Goal: Task Accomplishment & Management: Complete application form

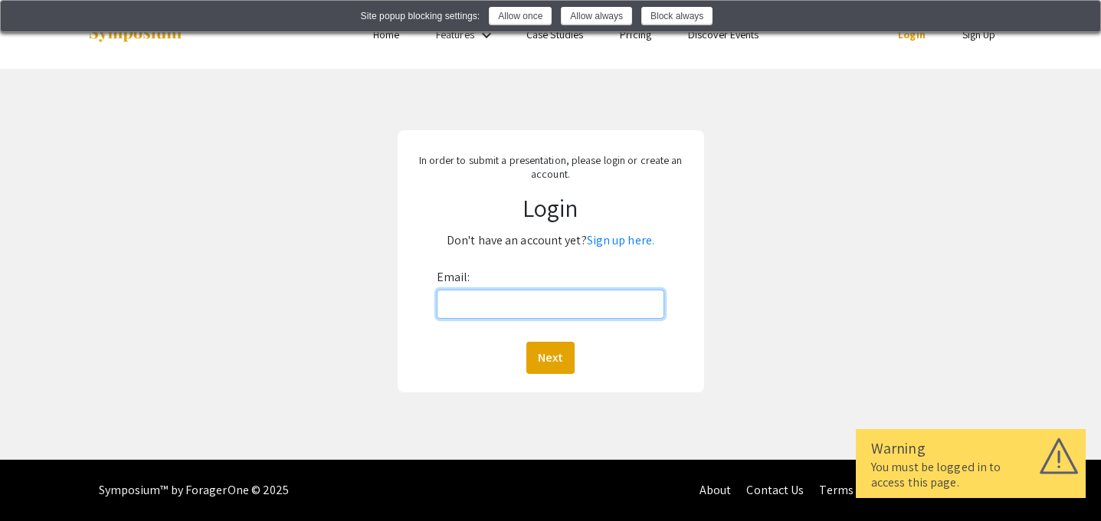
click at [508, 307] on input "Email:" at bounding box center [550, 304] width 227 height 29
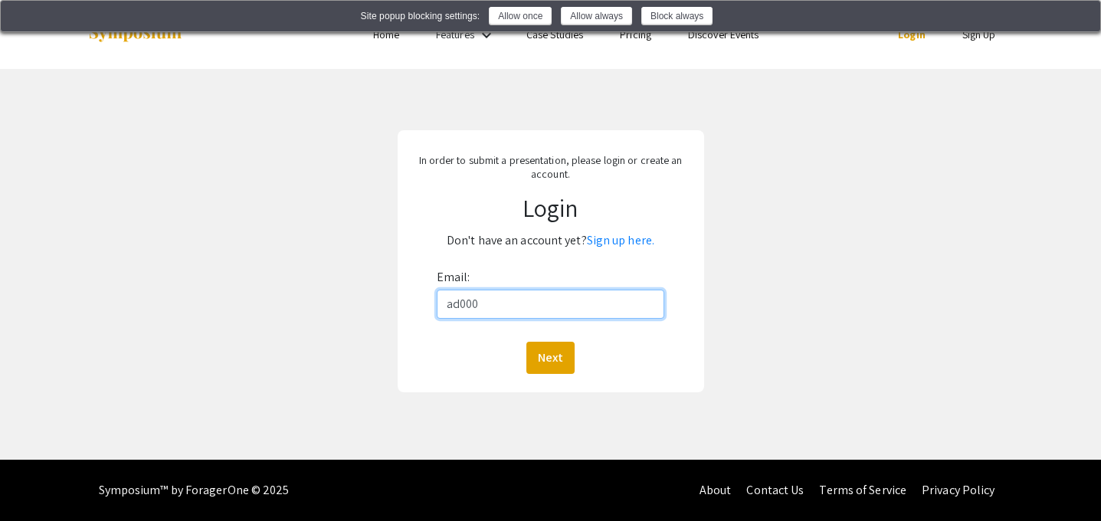
click at [579, 301] on input "ad000" at bounding box center [550, 304] width 227 height 29
type input "[EMAIL_ADDRESS][DOMAIN_NAME]"
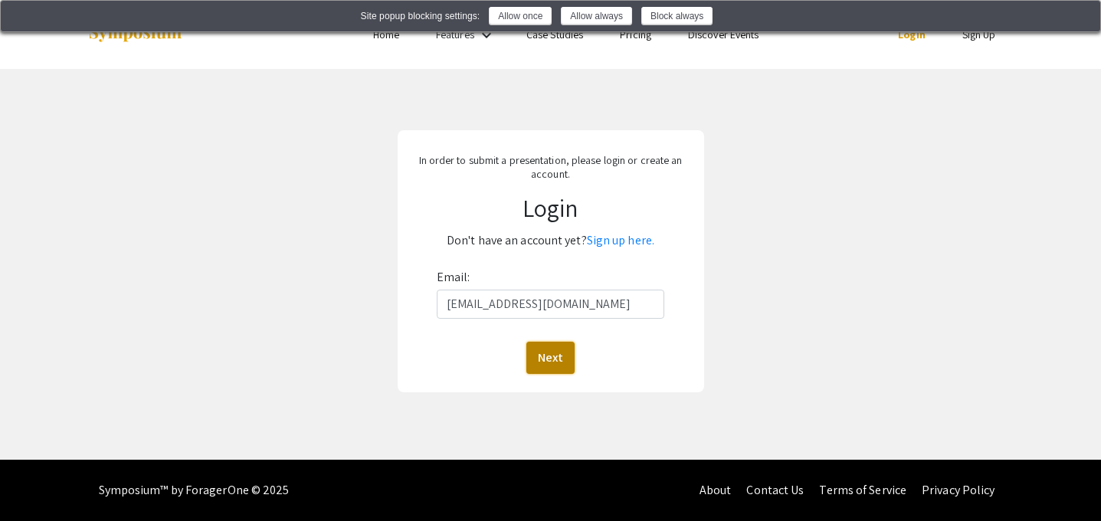
click at [555, 369] on button "Next" at bounding box center [550, 358] width 48 height 32
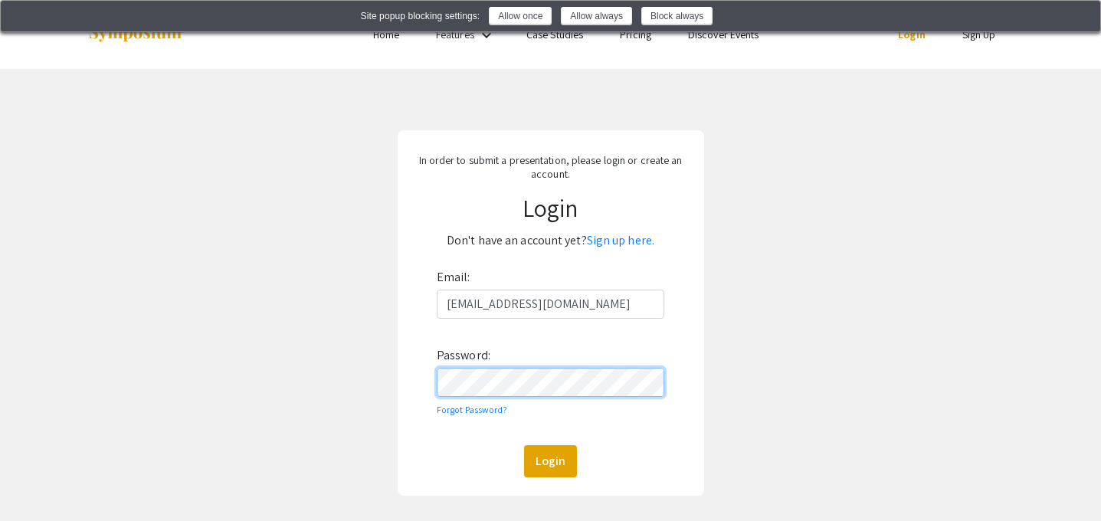
click at [524, 445] on button "Login" at bounding box center [550, 461] width 53 height 32
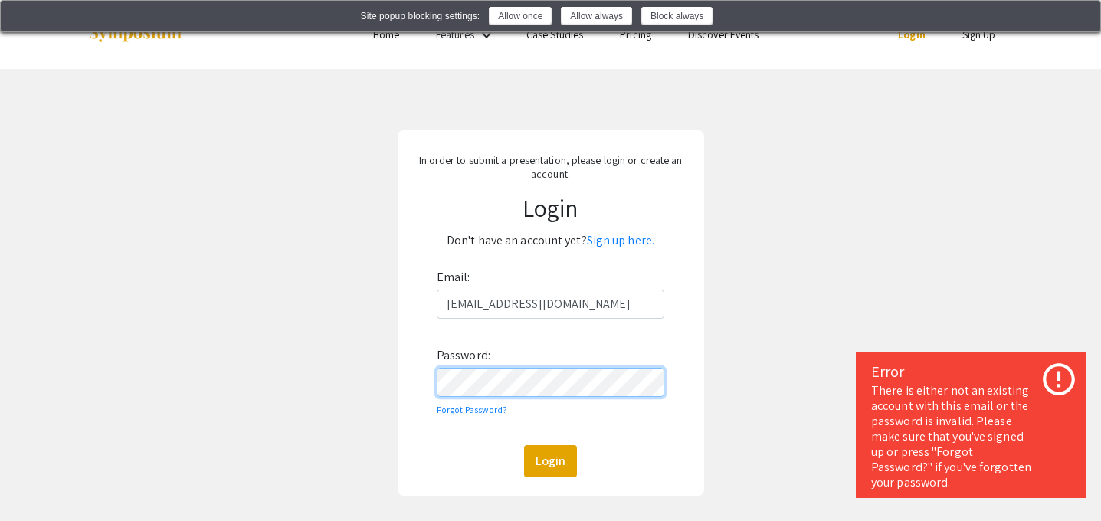
click at [524, 445] on button "Login" at bounding box center [550, 461] width 53 height 32
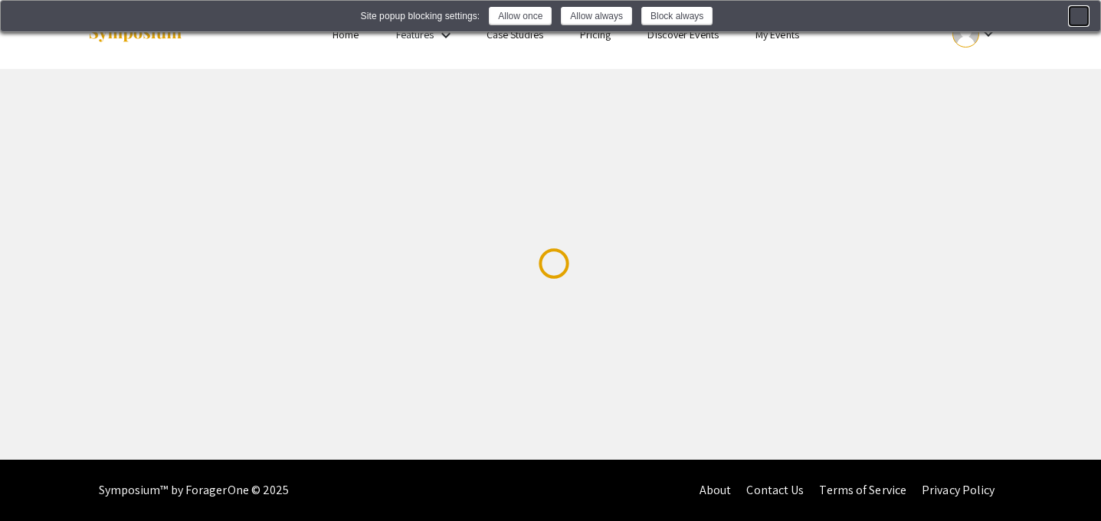
click at [1082, 24] on img at bounding box center [1078, 17] width 12 height 12
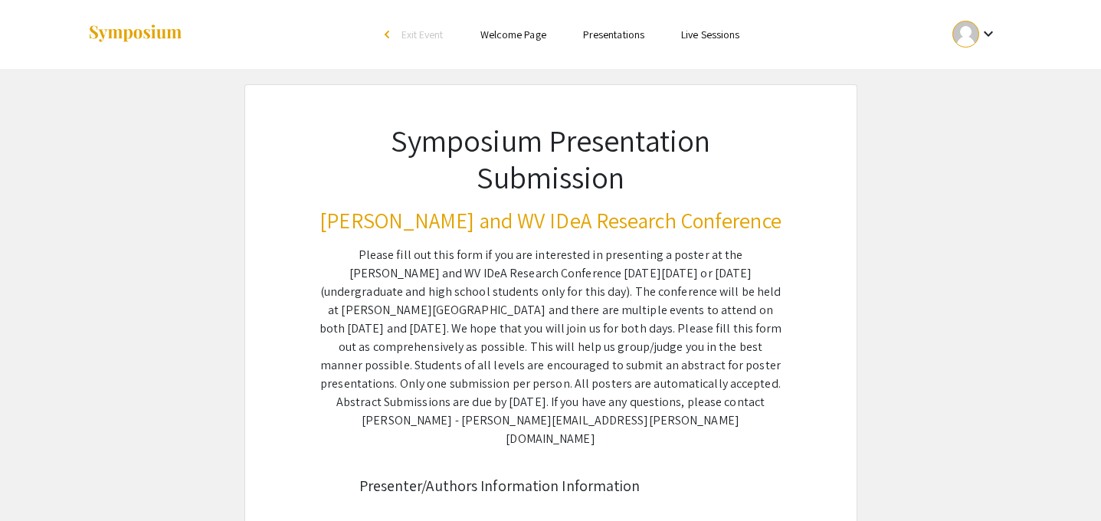
scroll to position [313, 0]
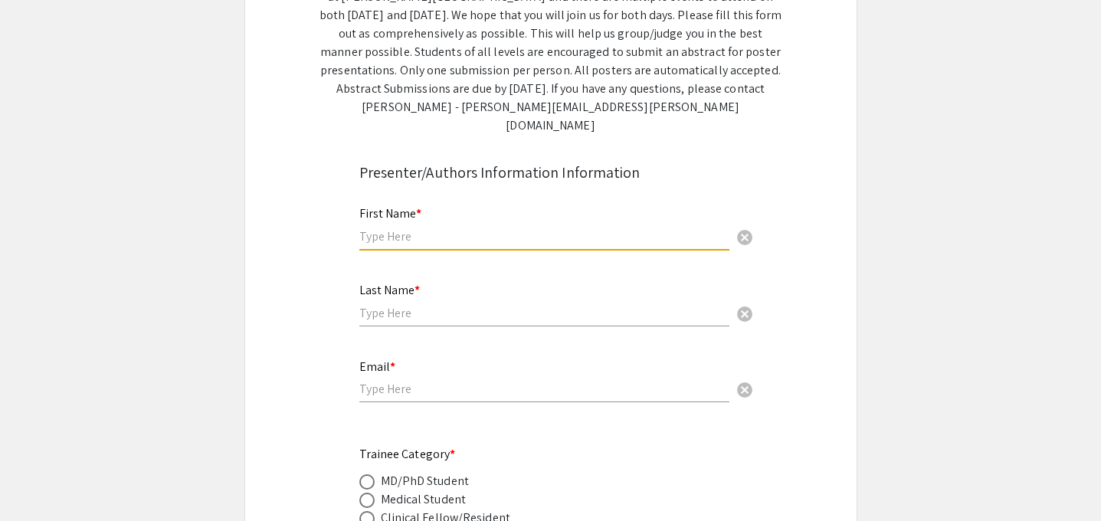
click at [450, 228] on input "text" at bounding box center [544, 236] width 370 height 16
type input "[PERSON_NAME]"
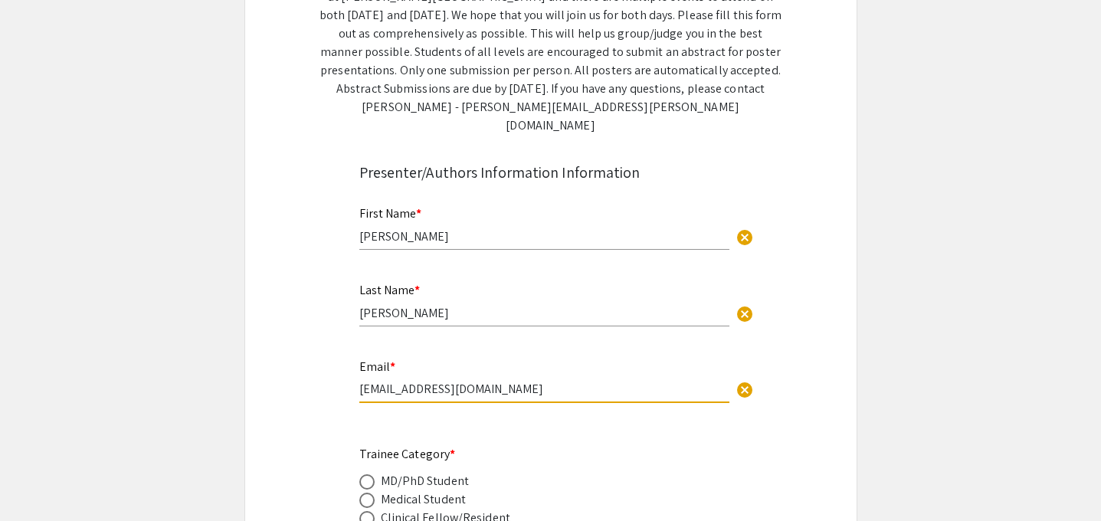
click at [434, 381] on input "[EMAIL_ADDRESS][DOMAIN_NAME]" at bounding box center [544, 389] width 370 height 16
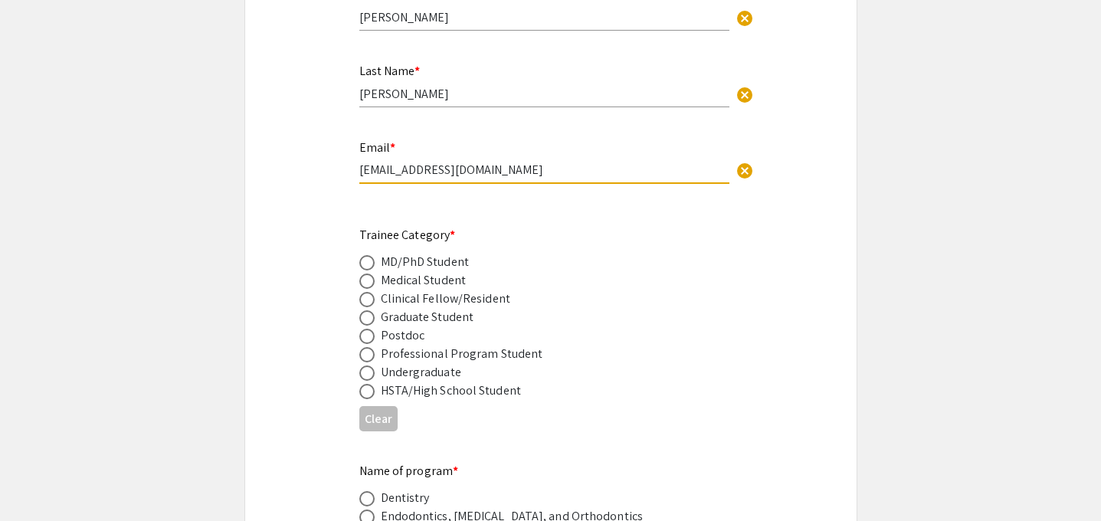
scroll to position [538, 0]
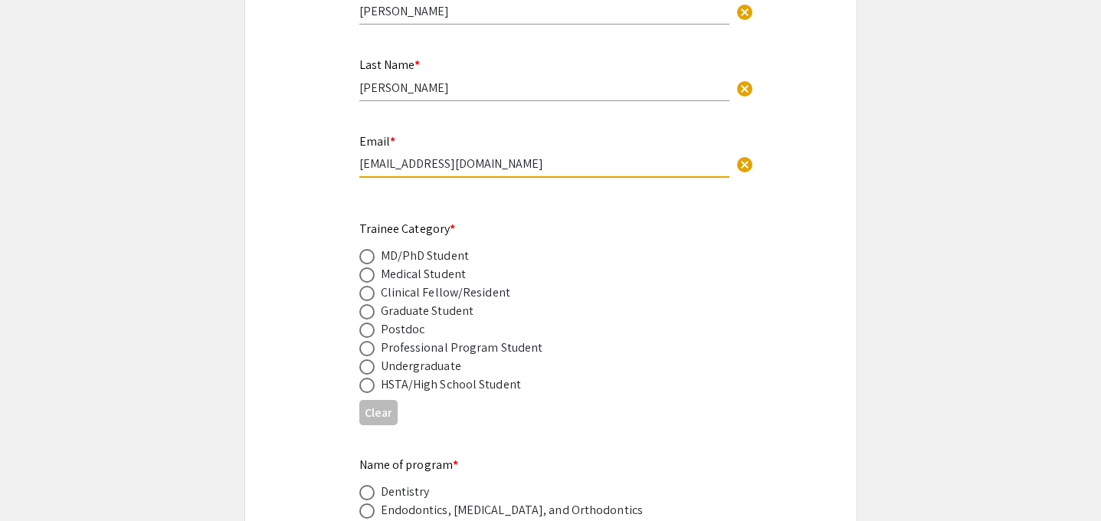
type input "[EMAIL_ADDRESS][DOMAIN_NAME]"
click at [359, 341] on span at bounding box center [366, 348] width 15 height 15
click at [359, 341] on input "radio" at bounding box center [366, 348] width 15 height 15
radio input "true"
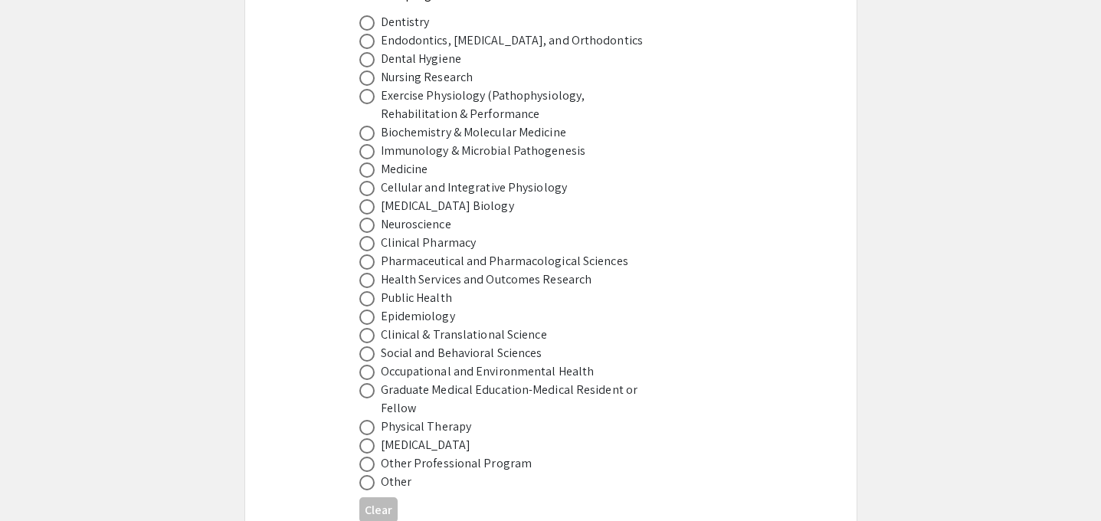
scroll to position [1011, 0]
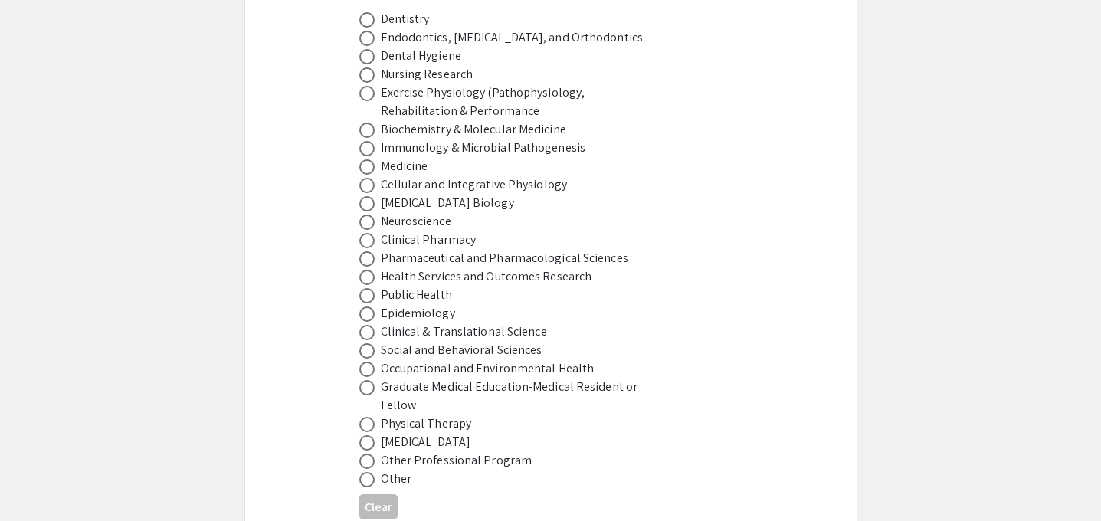
click at [363, 233] on span at bounding box center [366, 240] width 15 height 15
click at [363, 233] on input "radio" at bounding box center [366, 240] width 15 height 15
radio input "true"
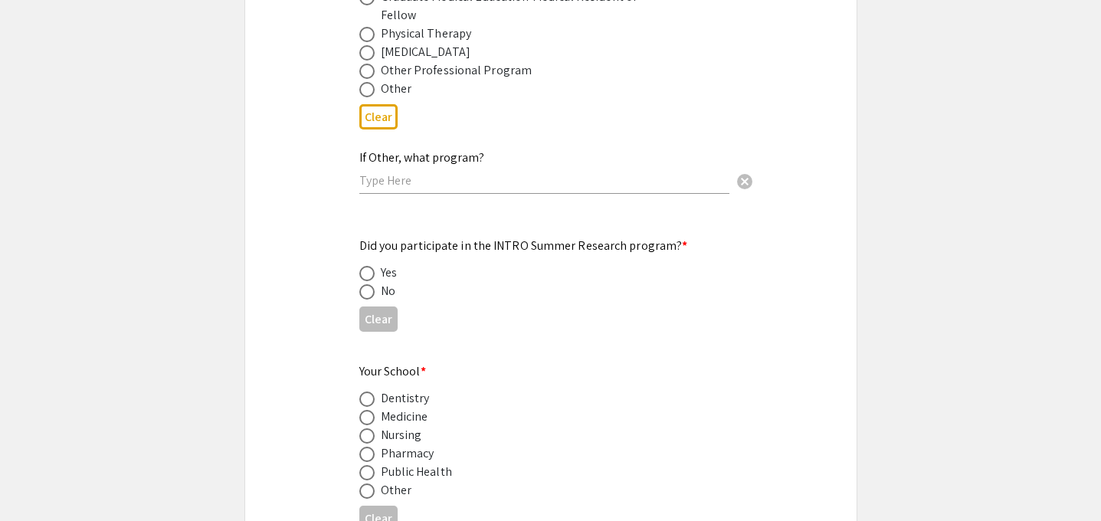
scroll to position [1416, 0]
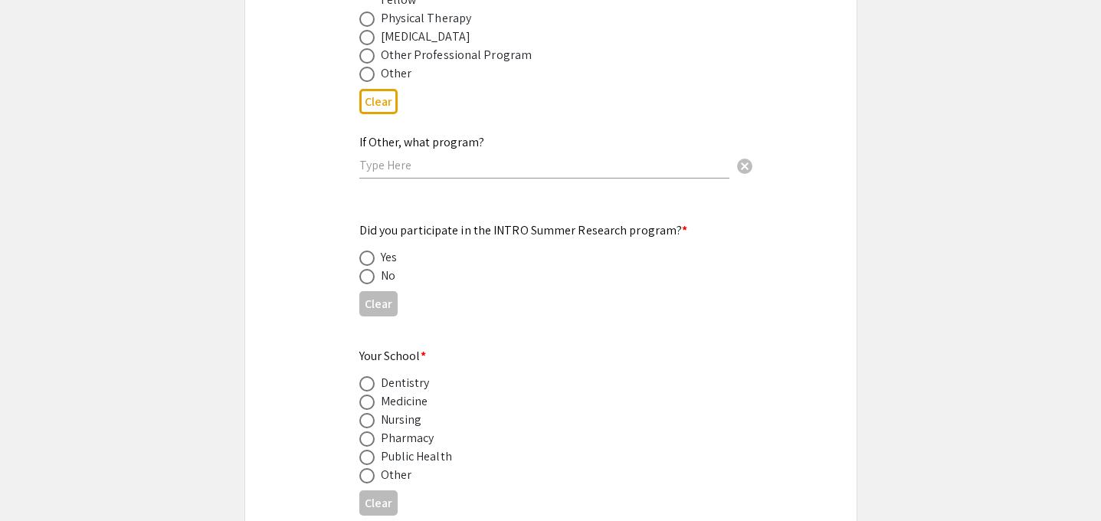
click at [362, 269] on span at bounding box center [366, 276] width 15 height 15
click at [362, 269] on input "radio" at bounding box center [366, 276] width 15 height 15
radio input "true"
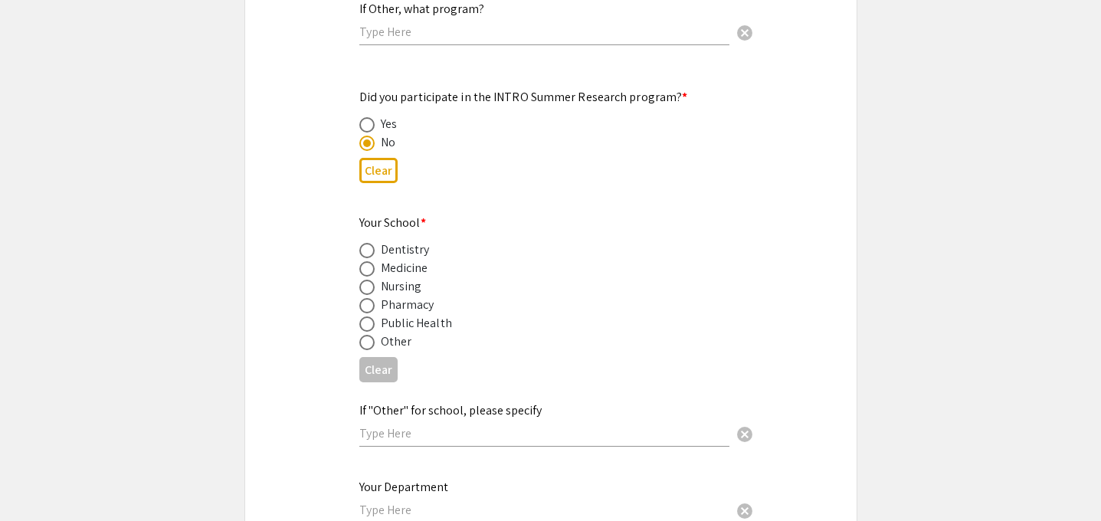
scroll to position [1555, 0]
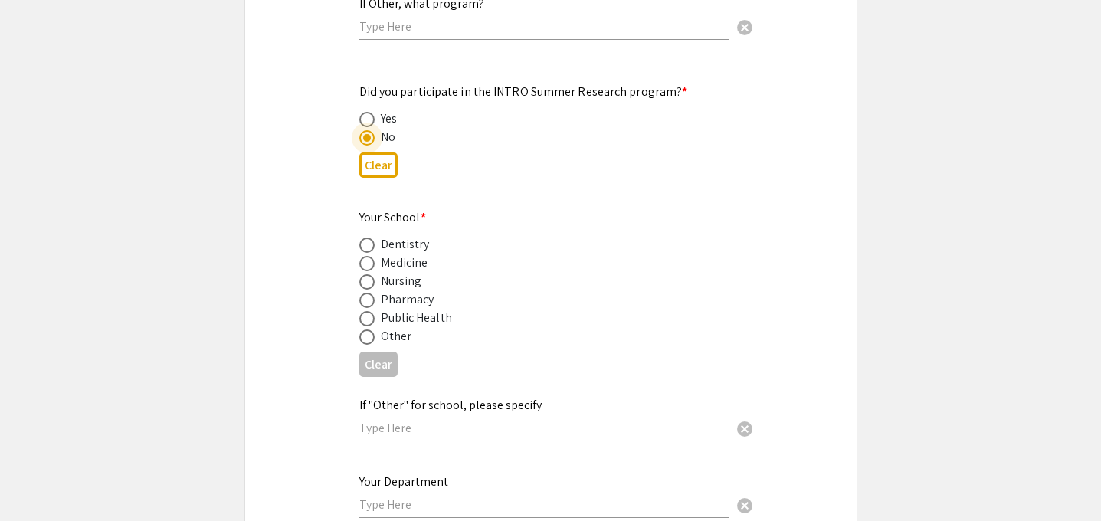
click at [362, 293] on span at bounding box center [366, 300] width 15 height 15
click at [362, 293] on input "radio" at bounding box center [366, 300] width 15 height 15
radio input "true"
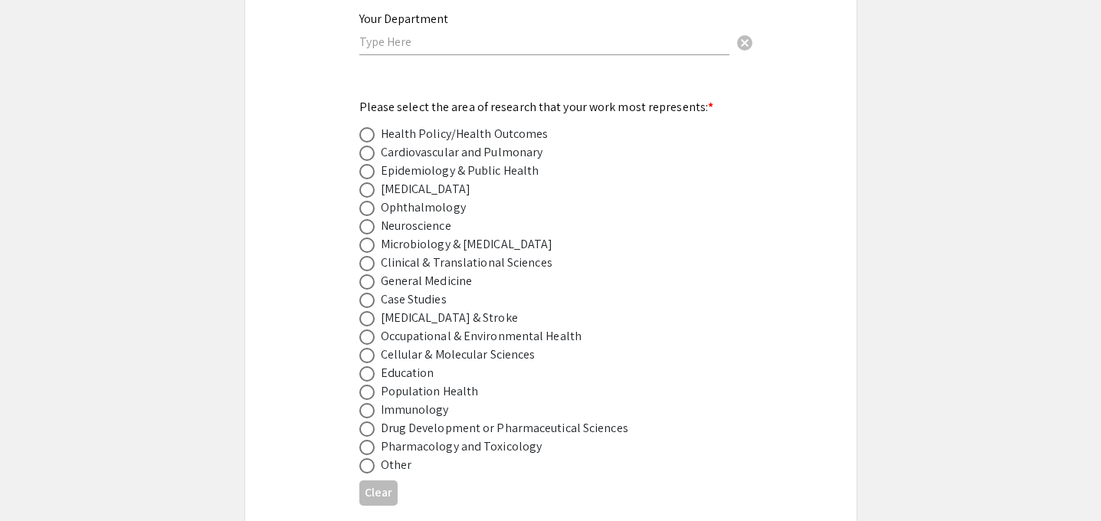
scroll to position [2023, 0]
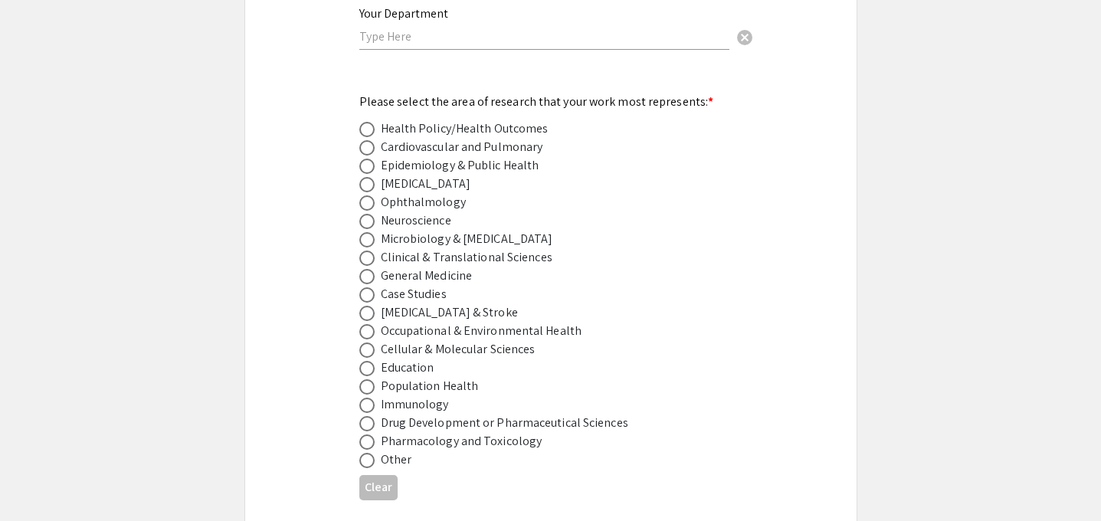
click at [365, 434] on span at bounding box center [366, 441] width 15 height 15
click at [365, 434] on input "radio" at bounding box center [366, 441] width 15 height 15
radio input "true"
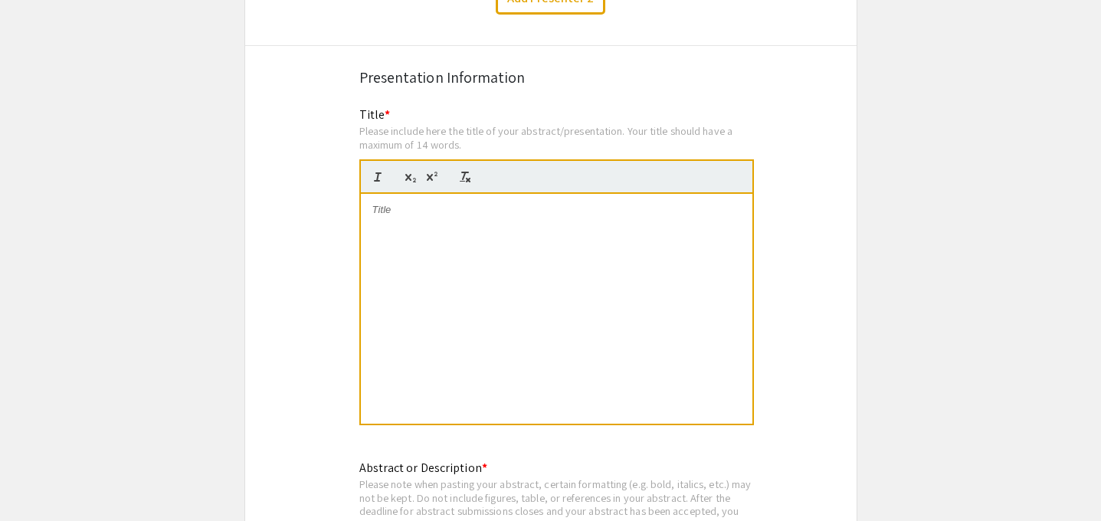
scroll to position [2534, 0]
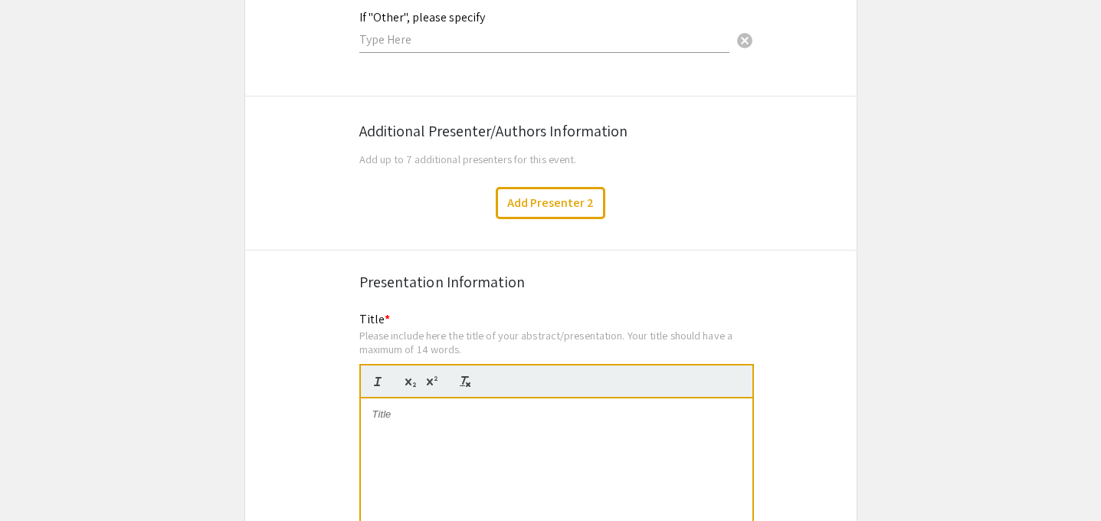
click at [425, 437] on div at bounding box center [556, 513] width 391 height 230
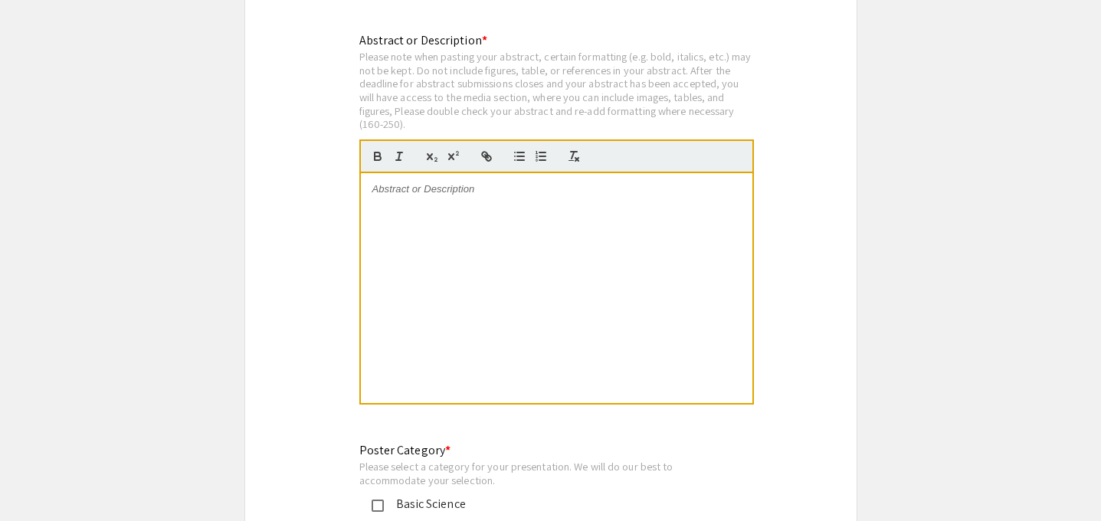
scroll to position [3165, 0]
click at [427, 306] on div at bounding box center [556, 289] width 391 height 230
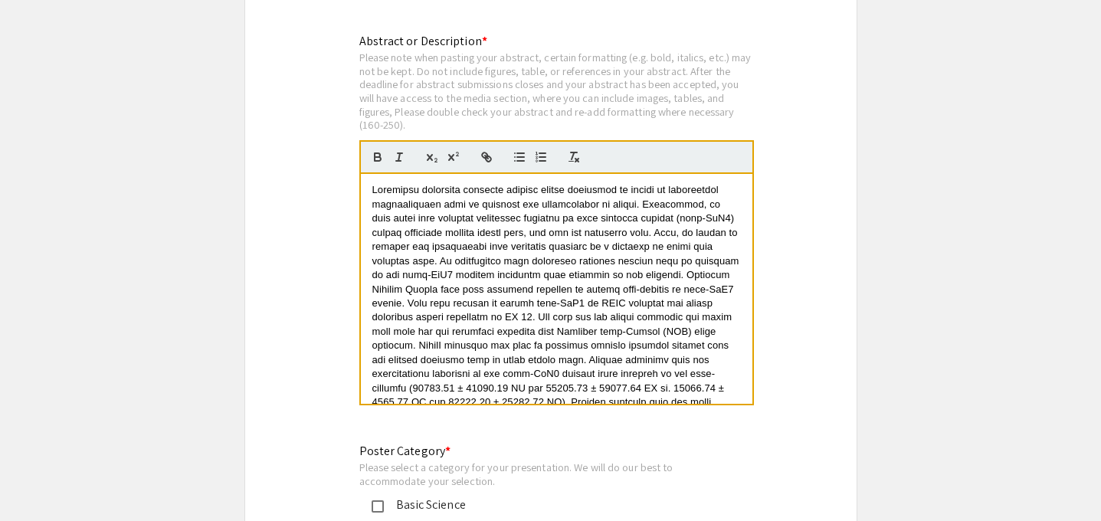
scroll to position [103, 0]
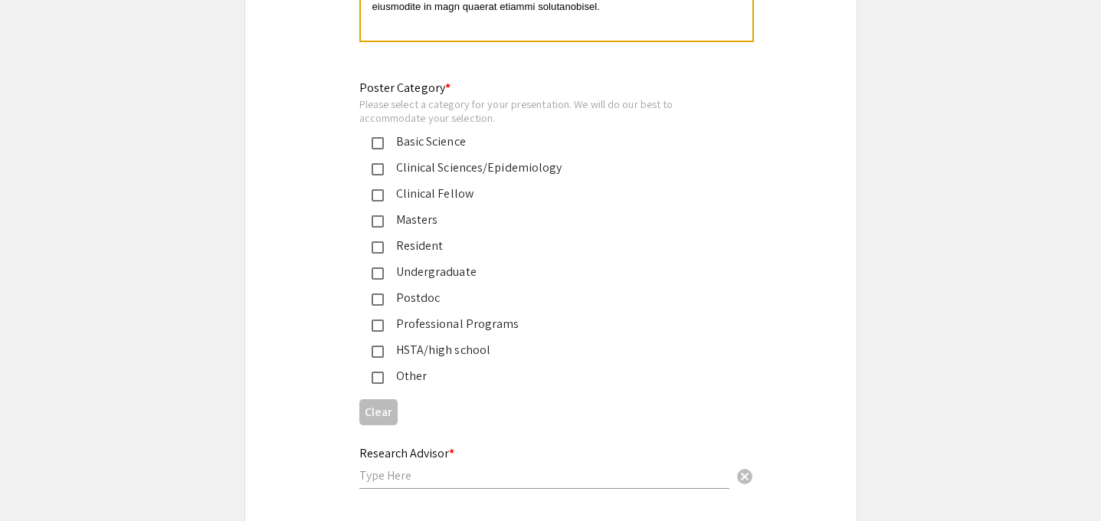
scroll to position [3530, 0]
click at [373, 321] on div "Professional Programs" at bounding box center [538, 322] width 358 height 18
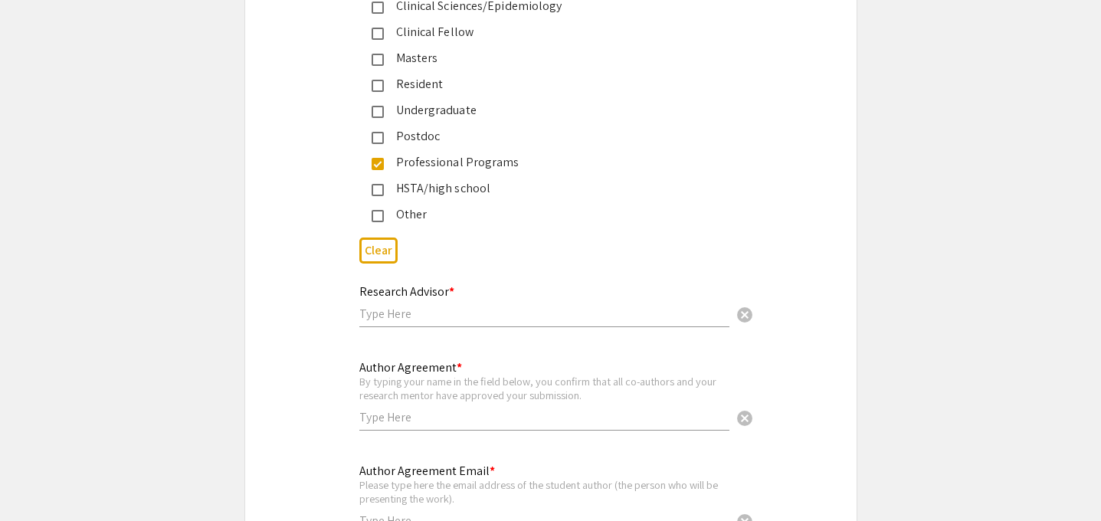
scroll to position [3722, 0]
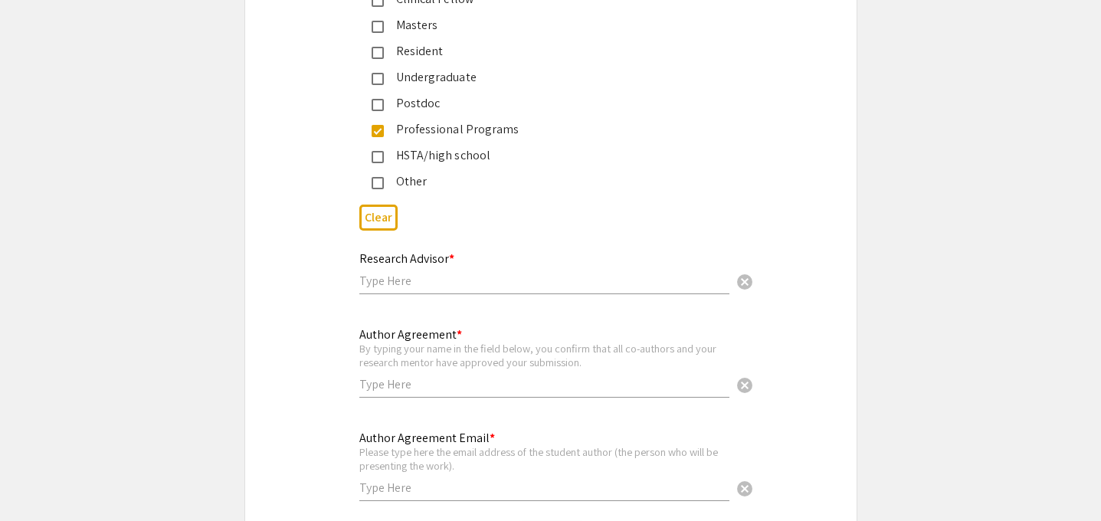
click at [398, 273] on input "text" at bounding box center [544, 281] width 370 height 16
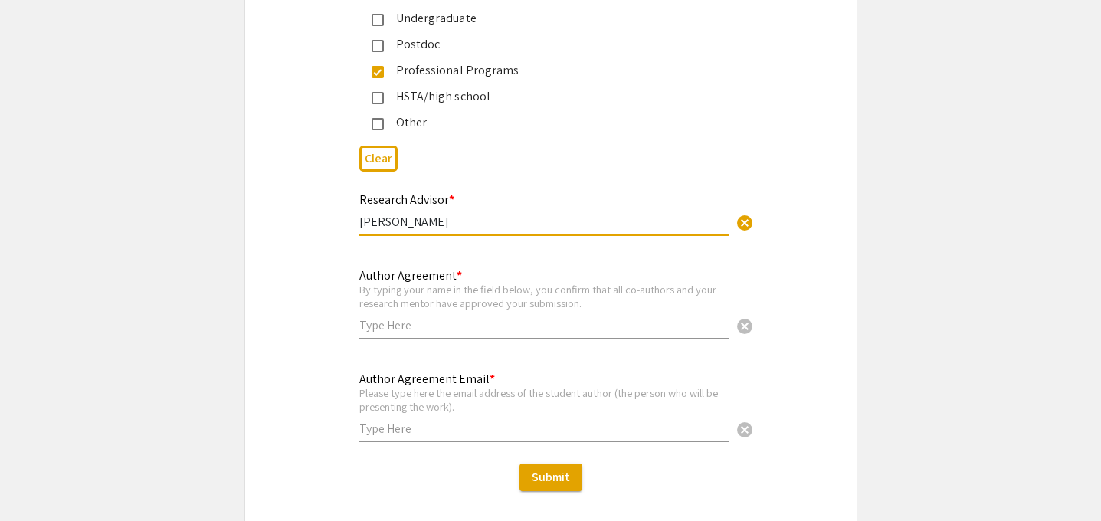
scroll to position [3782, 0]
type input "[PERSON_NAME]"
click at [404, 324] on input "text" at bounding box center [544, 324] width 370 height 16
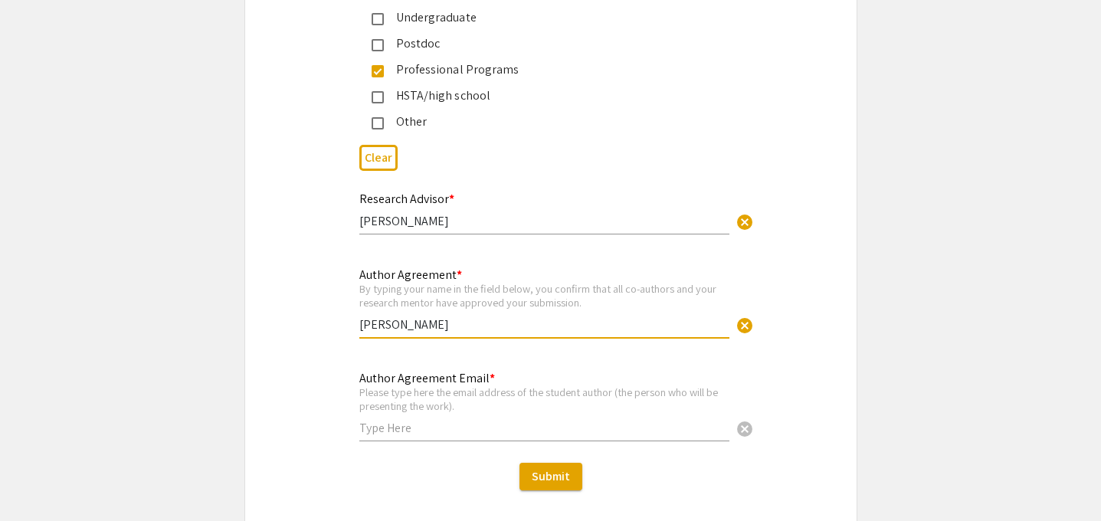
type input "[PERSON_NAME]"
click at [289, 437] on div "Author Agreement Email * Please type here the email address of the student auth…" at bounding box center [550, 413] width 611 height 91
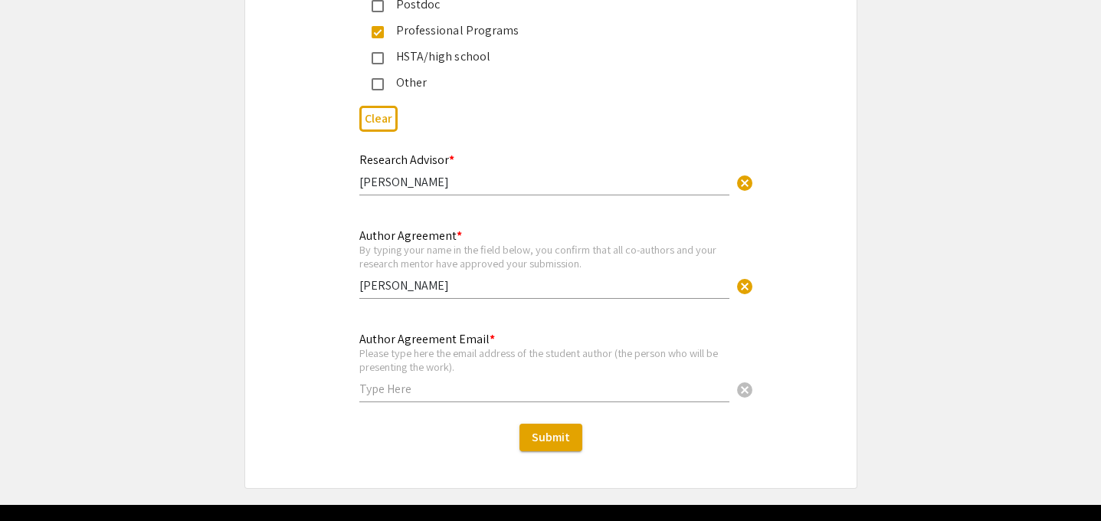
scroll to position [3822, 0]
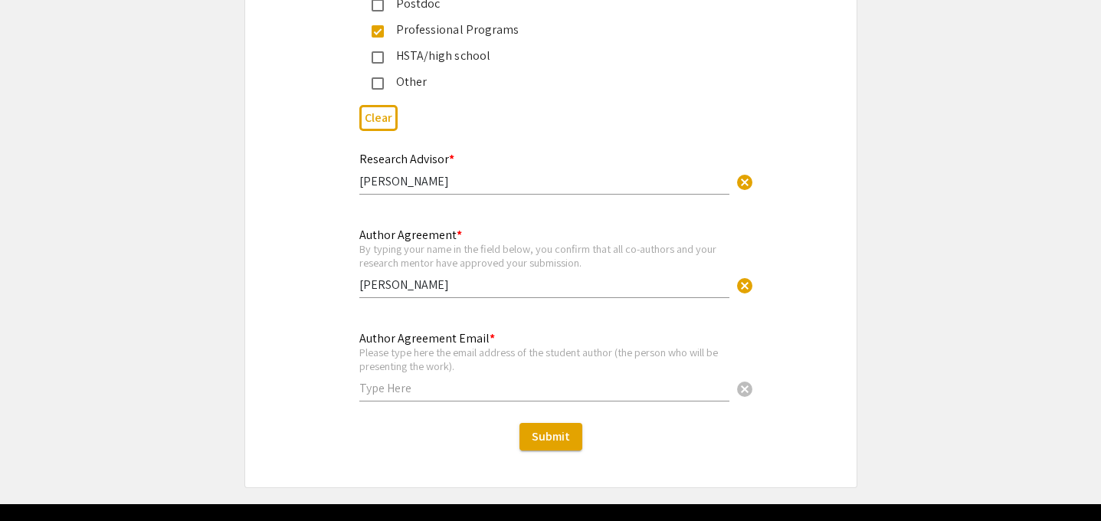
click at [427, 387] on input "text" at bounding box center [544, 388] width 370 height 16
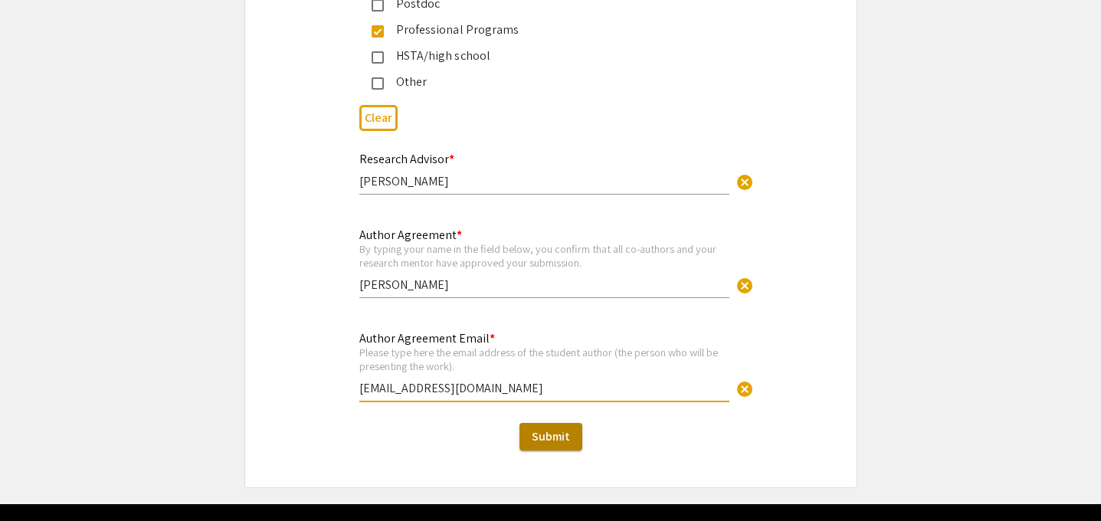
type input "[EMAIL_ADDRESS][DOMAIN_NAME]"
click at [542, 428] on span "Submit" at bounding box center [551, 436] width 38 height 16
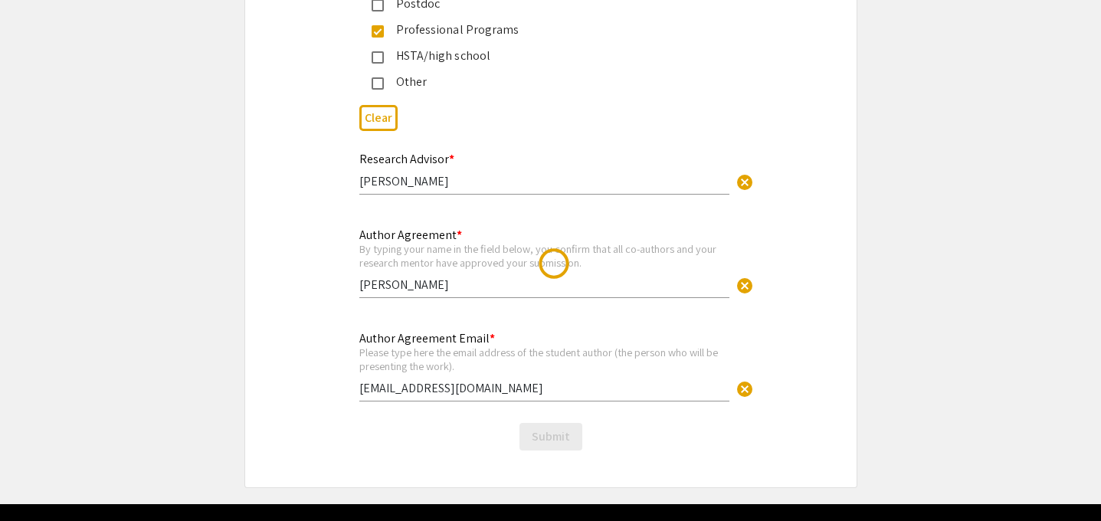
scroll to position [0, 0]
